Goal: Task Accomplishment & Management: Use online tool/utility

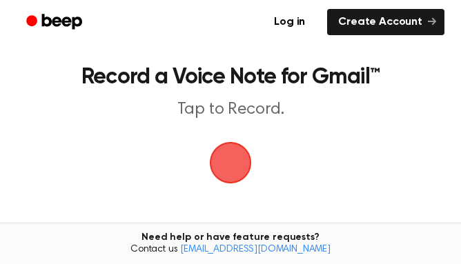
click at [243, 165] on span "button" at bounding box center [230, 163] width 39 height 39
click at [242, 161] on span "button" at bounding box center [231, 163] width 50 height 50
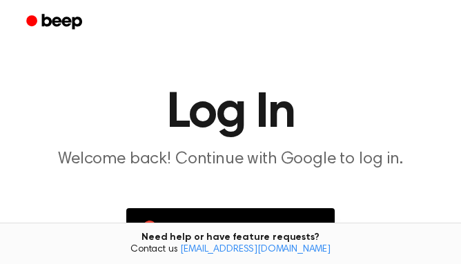
click at [359, 172] on main "Log In Welcome back! Continue with Google to log in. Continue with Google Don’t…" at bounding box center [230, 200] width 461 height 401
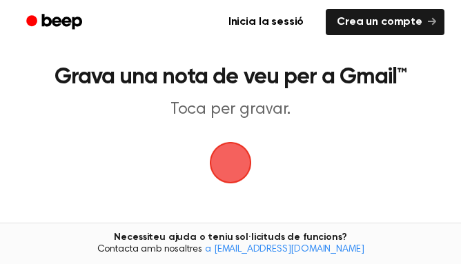
click at [439, 89] on main "Grava una nota de veu per a Gmail™ Toca per gravar. Cansat de copiar i enganxar…" at bounding box center [230, 201] width 461 height 403
click at [224, 165] on span "button" at bounding box center [229, 162] width 47 height 47
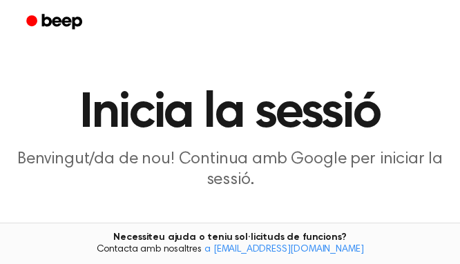
click at [458, 68] on main "Inicia la sessió Benvingut/da de nou! Continua amb Google per iniciar la sessió…" at bounding box center [230, 217] width 460 height 434
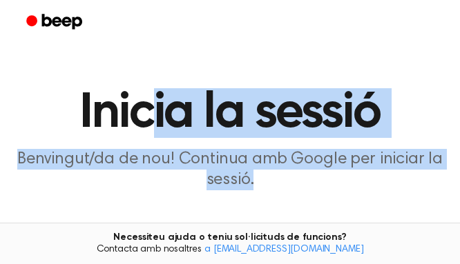
drag, startPoint x: 343, startPoint y: 170, endPoint x: 148, endPoint y: 131, distance: 198.6
click at [148, 131] on header "Inicia la sessió Benvingut/da de nou! Continua amb Google per iniciar la sessió." at bounding box center [230, 139] width 427 height 102
click at [282, 175] on p "Benvingut/da de nou! Continua amb Google per iniciar la sessió." at bounding box center [230, 169] width 427 height 41
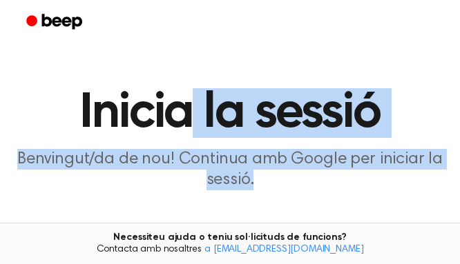
drag, startPoint x: 282, startPoint y: 175, endPoint x: 186, endPoint y: 133, distance: 105.4
click at [186, 133] on header "Inicia la sessió Benvingut/da de nou! Continua amb Google per iniciar la sessió." at bounding box center [230, 139] width 427 height 102
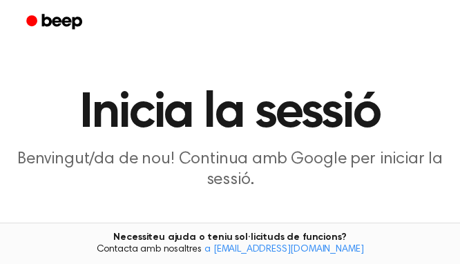
click at [418, 27] on div at bounding box center [230, 22] width 427 height 44
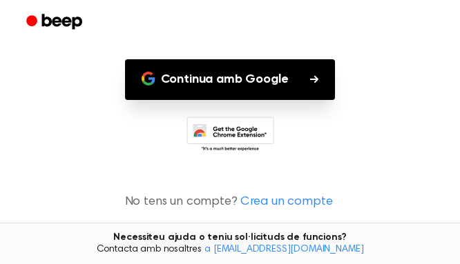
click at [231, 88] on font "Continua amb Google" at bounding box center [225, 79] width 128 height 19
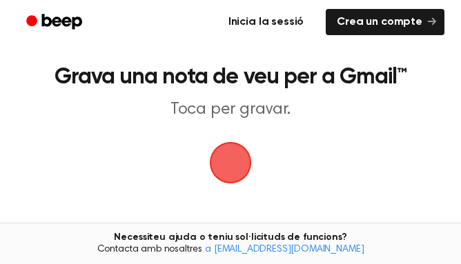
click at [268, 30] on link "Inicia la sessió" at bounding box center [266, 22] width 103 height 32
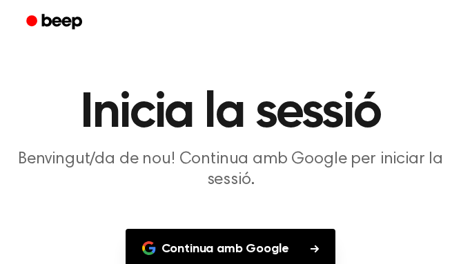
click at [276, 246] on font "Continua amb Google" at bounding box center [226, 249] width 128 height 12
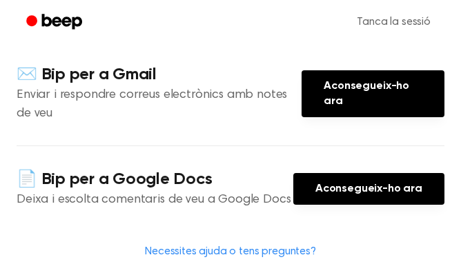
scroll to position [329, 0]
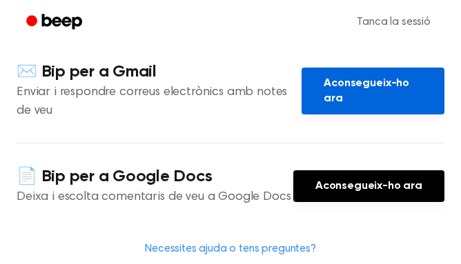
click at [384, 99] on font "Aconsegueix-ho ara" at bounding box center [373, 91] width 99 height 30
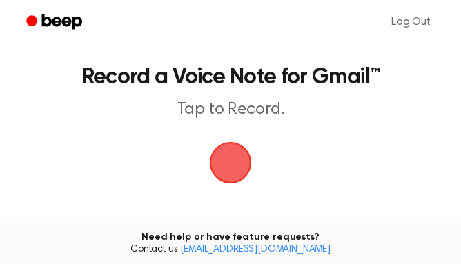
click at [233, 171] on span "button" at bounding box center [230, 163] width 45 height 45
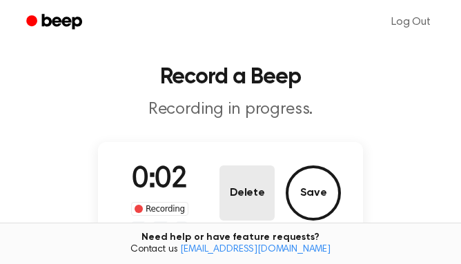
click at [248, 190] on button "Delete" at bounding box center [246, 193] width 55 height 55
